Goal: Go to known website: Go to known website

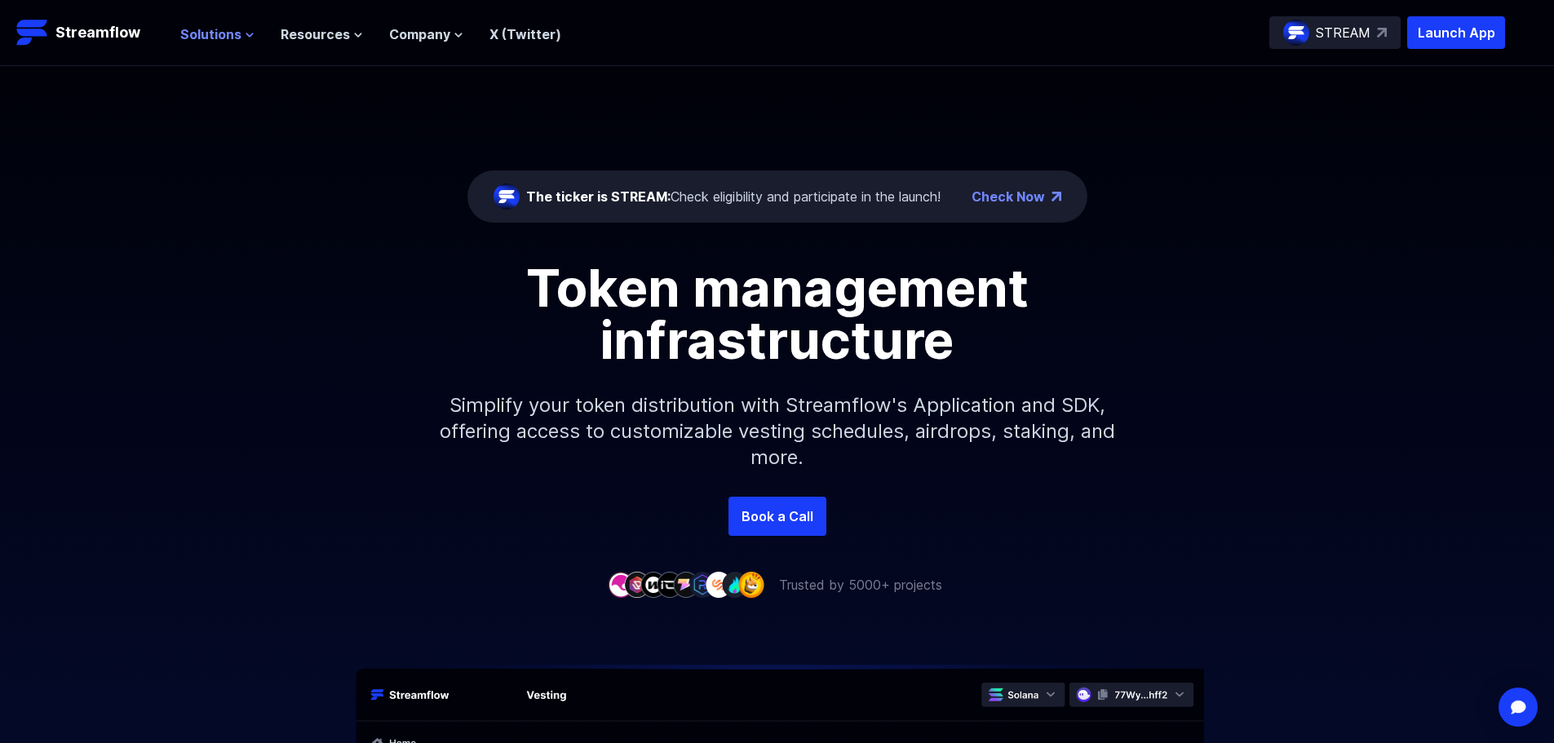
click at [234, 32] on span "Solutions" at bounding box center [210, 34] width 61 height 20
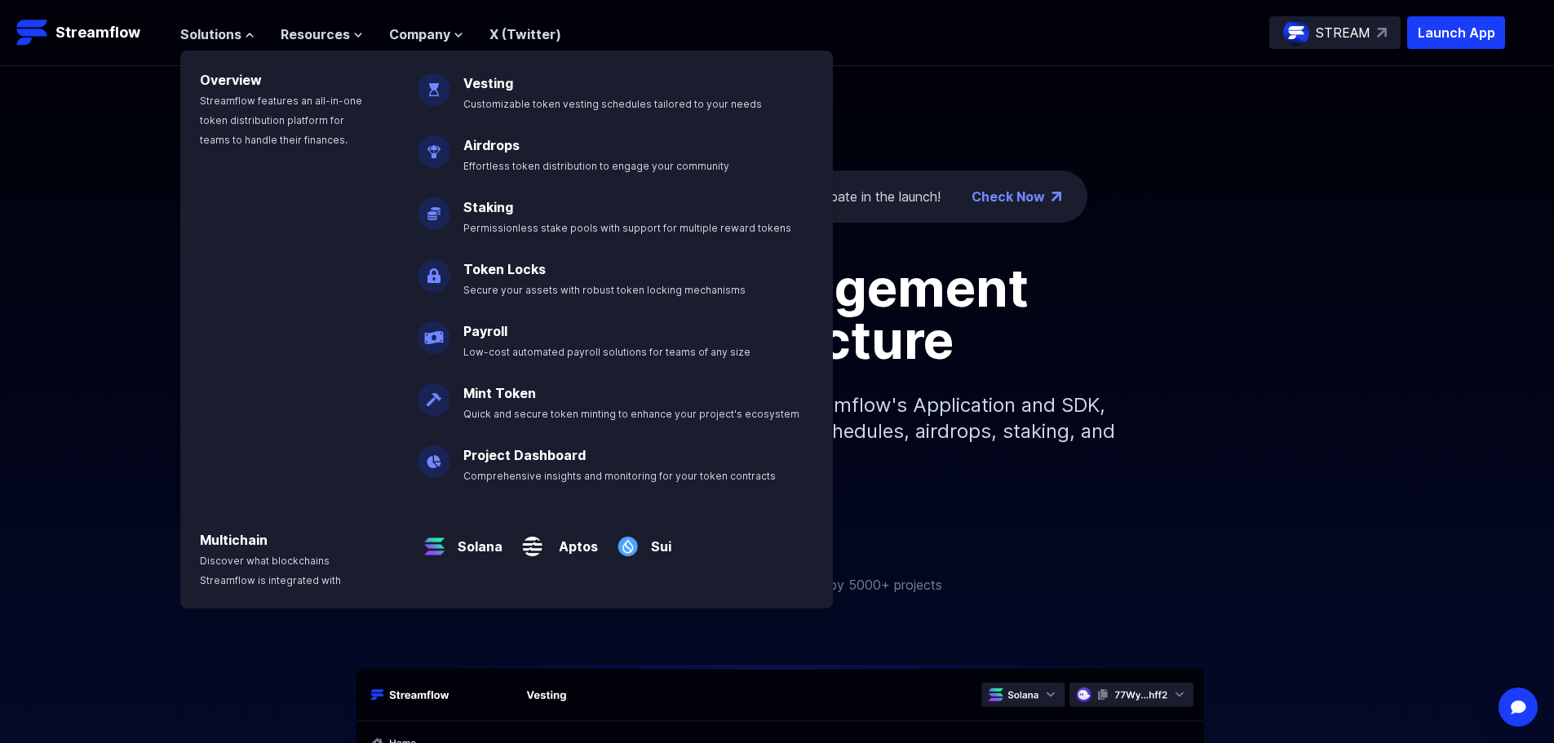
click at [1065, 130] on div "The ticker is STREAM: Check eligibility and participate in the launch! Check No…" at bounding box center [777, 281] width 1554 height 431
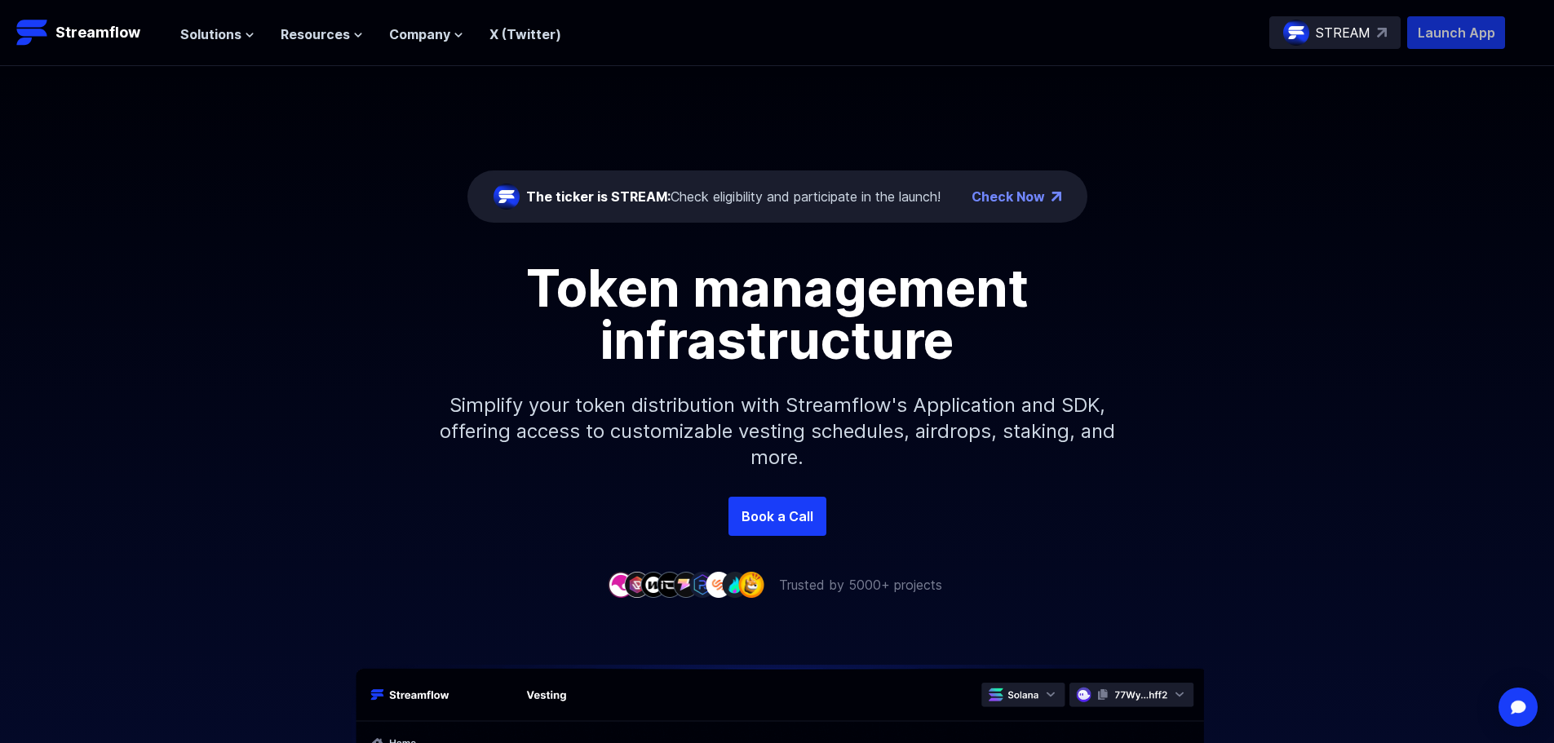
click at [1475, 29] on p "Launch App" at bounding box center [1457, 32] width 98 height 33
click at [1426, 29] on p "Launch App" at bounding box center [1457, 32] width 98 height 33
click at [1483, 33] on p "Launch App" at bounding box center [1457, 32] width 98 height 33
click at [1472, 25] on p "Launch App" at bounding box center [1457, 32] width 98 height 33
click at [1472, 35] on p "Launch App" at bounding box center [1457, 32] width 98 height 33
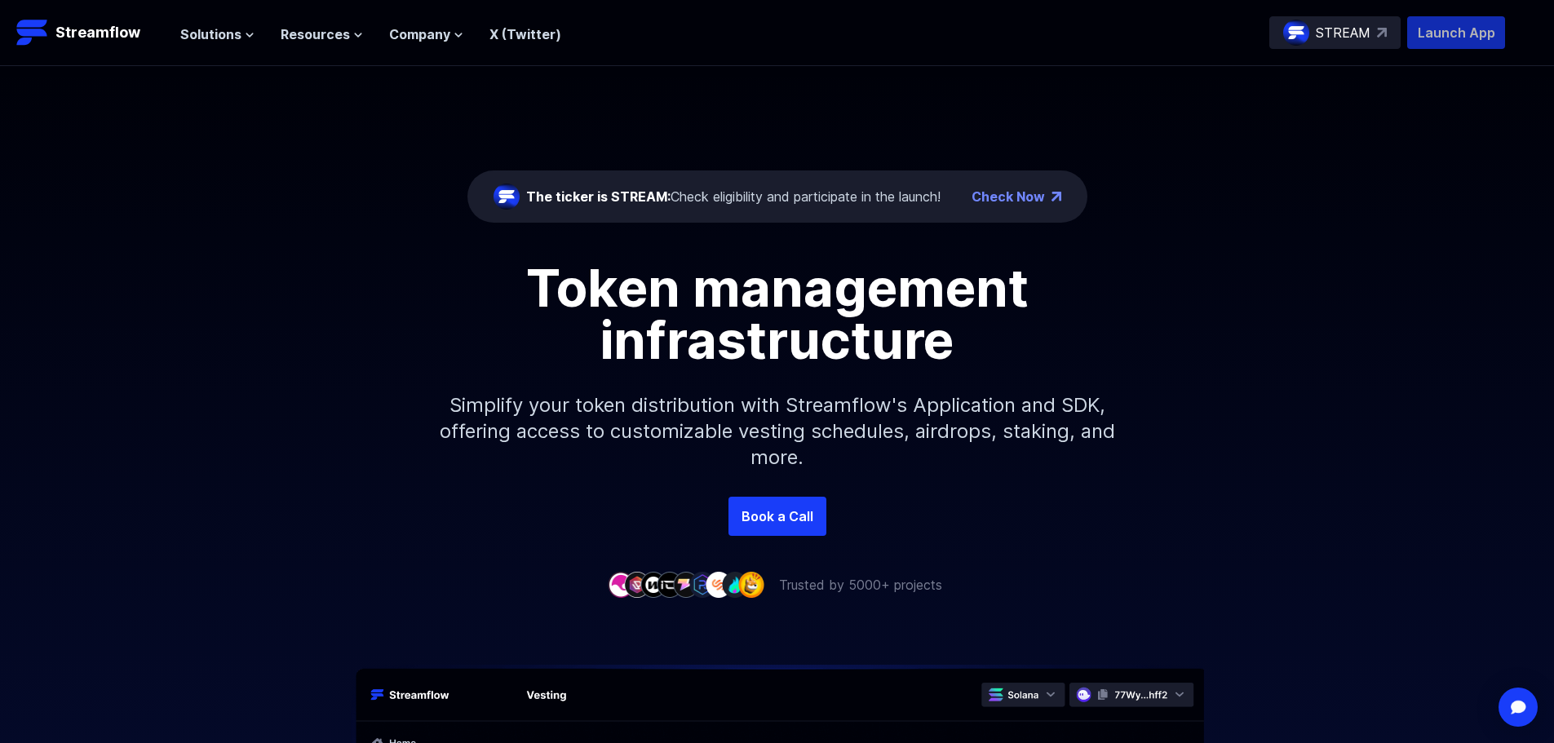
click at [1457, 24] on p "Launch App" at bounding box center [1457, 32] width 98 height 33
click at [726, 100] on div "The ticker is STREAM: Check eligibility and participate in the launch! Check No…" at bounding box center [777, 281] width 1554 height 431
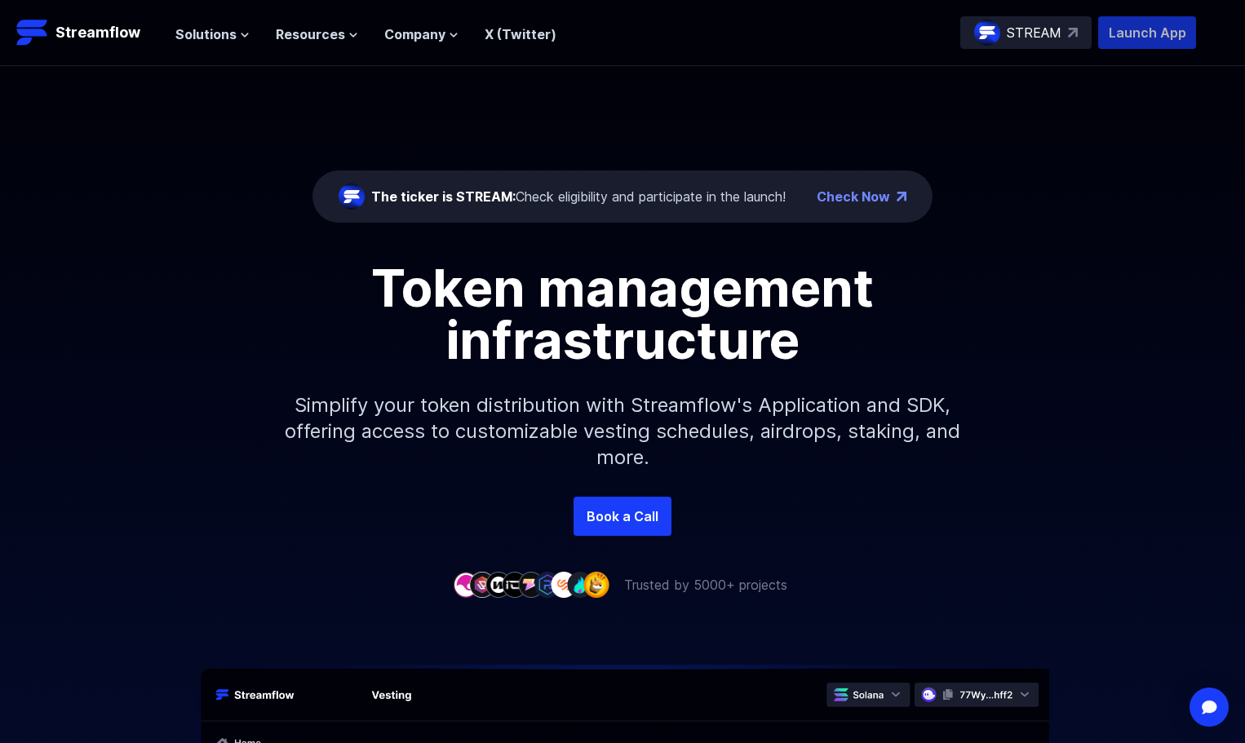
click at [1139, 31] on p "Launch App" at bounding box center [1147, 32] width 98 height 33
